Goal: Information Seeking & Learning: Get advice/opinions

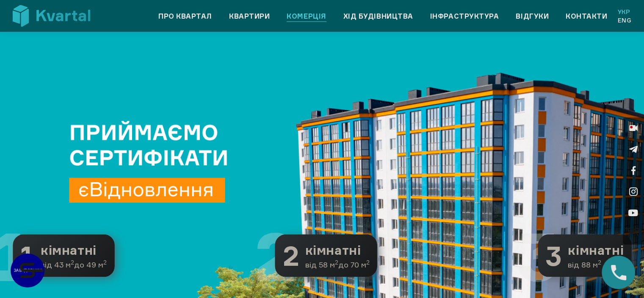
click at [326, 15] on link "Комерція" at bounding box center [306, 16] width 39 height 10
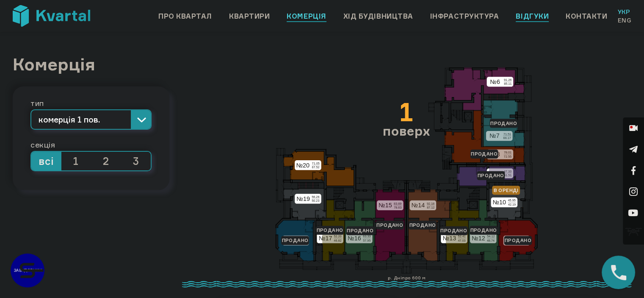
click at [540, 14] on link "Відгуки" at bounding box center [532, 16] width 33 height 10
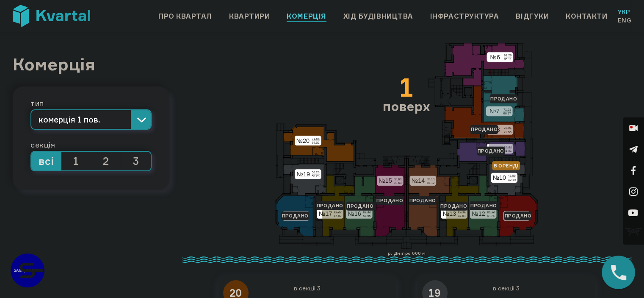
scroll to position [79, 0]
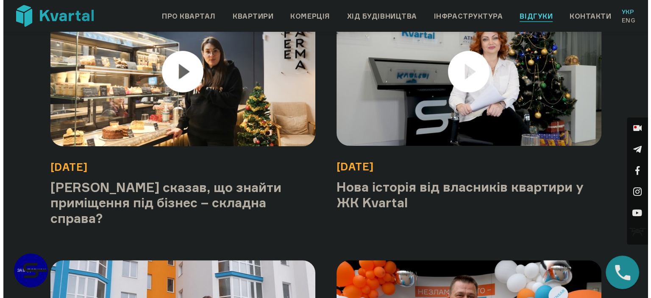
scroll to position [85, 0]
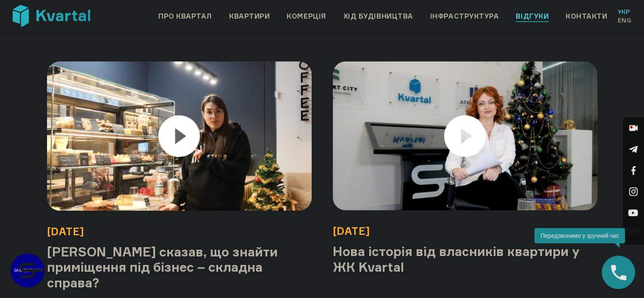
click at [200, 135] on img at bounding box center [179, 136] width 318 height 179
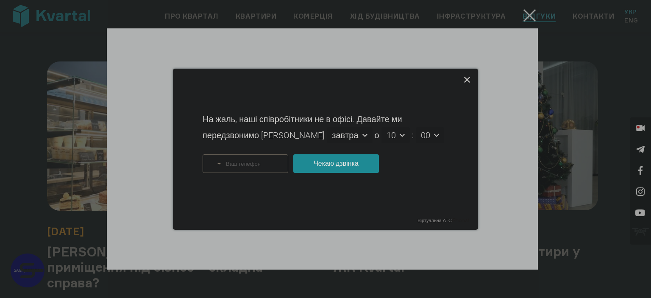
click at [467, 80] on icon at bounding box center [467, 80] width 6 height 6
type input "+380"
